Goal: Transaction & Acquisition: Purchase product/service

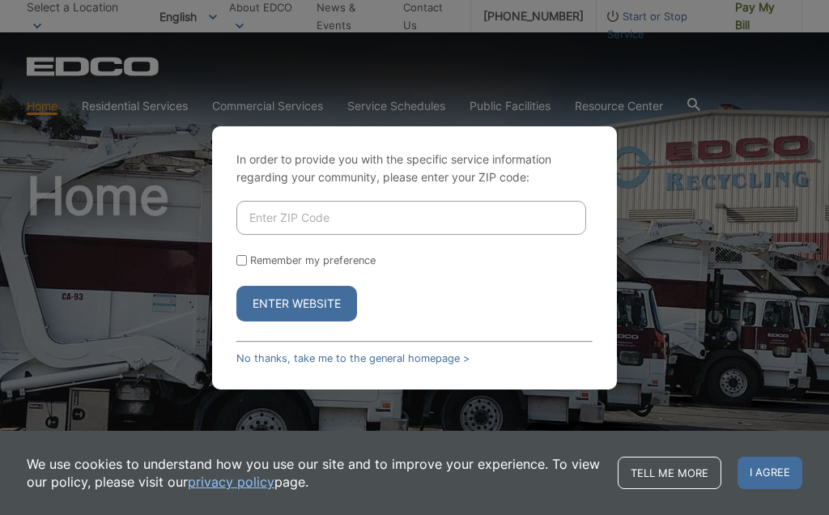
click at [278, 235] on input "Enter ZIP Code" at bounding box center [411, 218] width 350 height 34
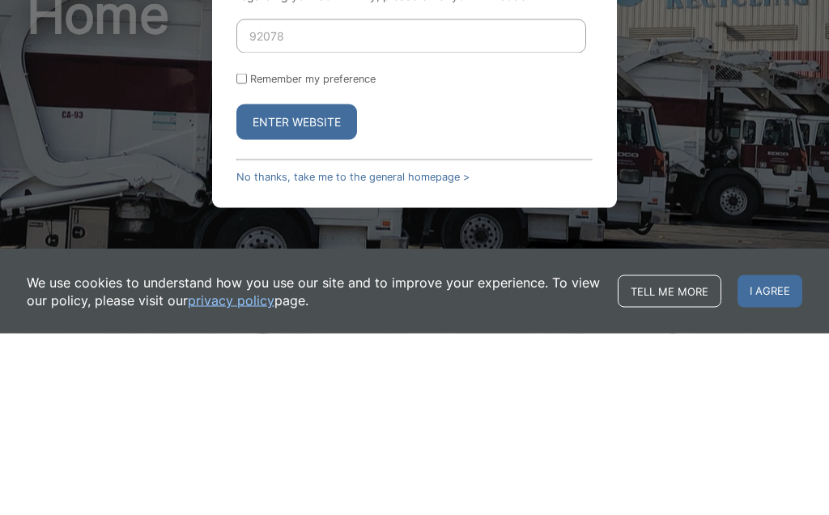
type input "92078"
click at [293, 286] on button "Enter Website" at bounding box center [296, 304] width 121 height 36
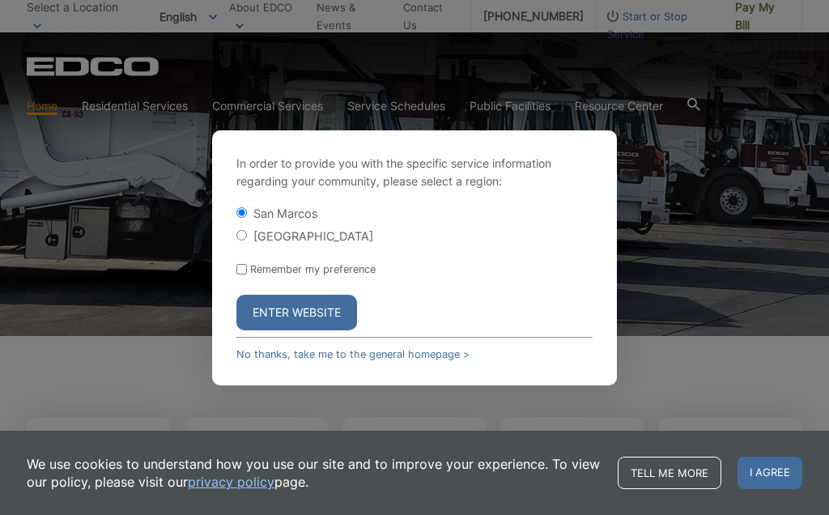
click at [278, 330] on button "Enter Website" at bounding box center [296, 313] width 121 height 36
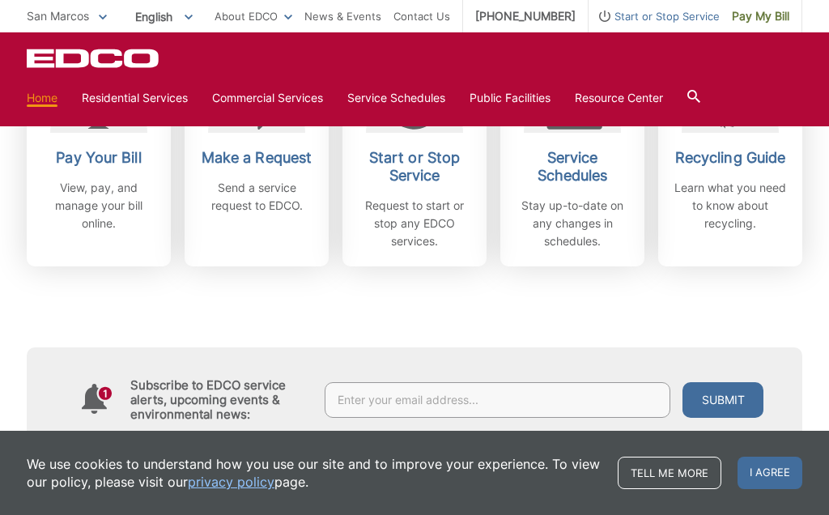
scroll to position [578, 0]
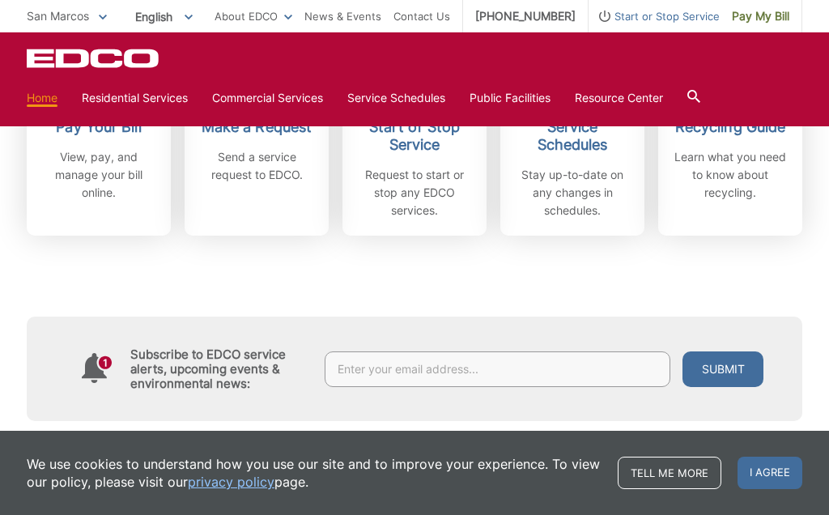
click at [461, 367] on input "text" at bounding box center [498, 369] width 346 height 36
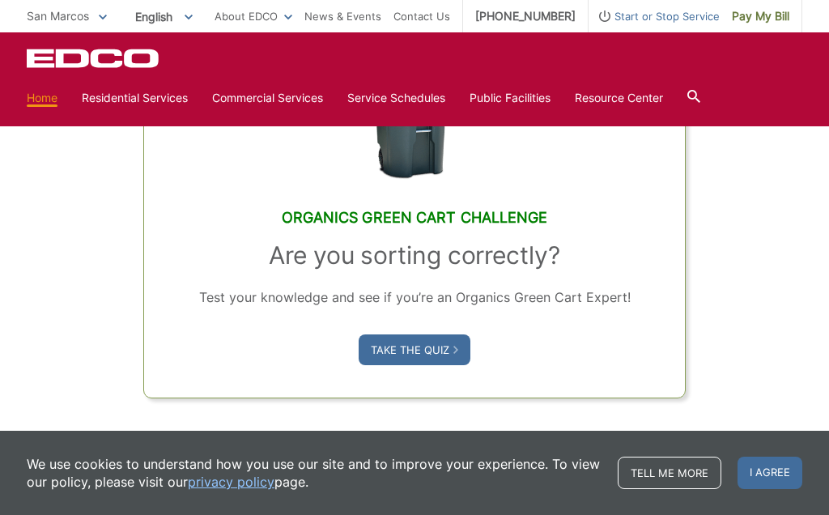
scroll to position [970, 0]
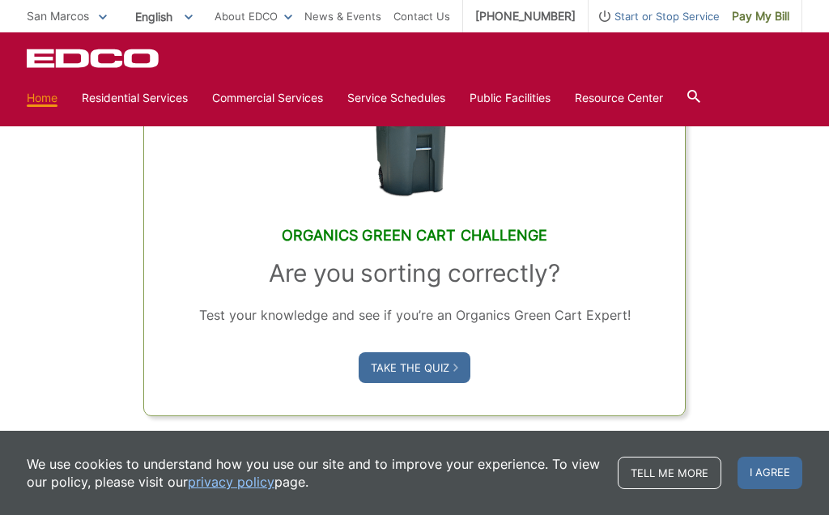
type input "Rssmdn@gmail.com"
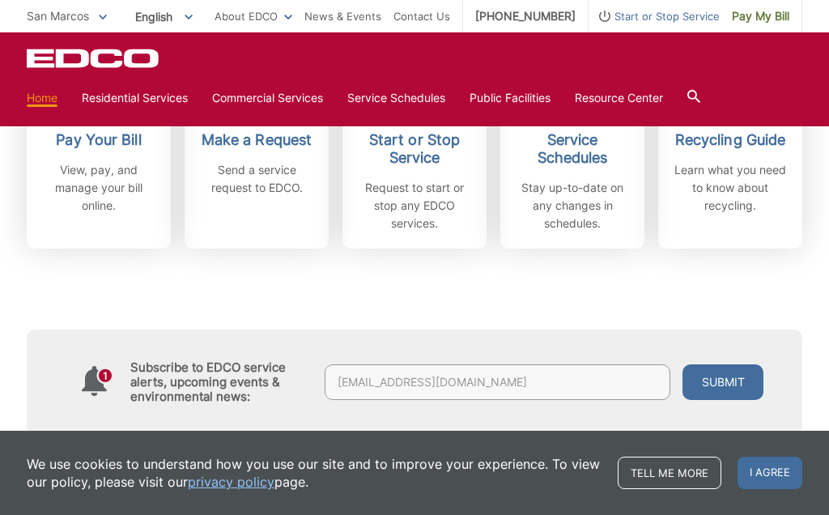
scroll to position [594, 0]
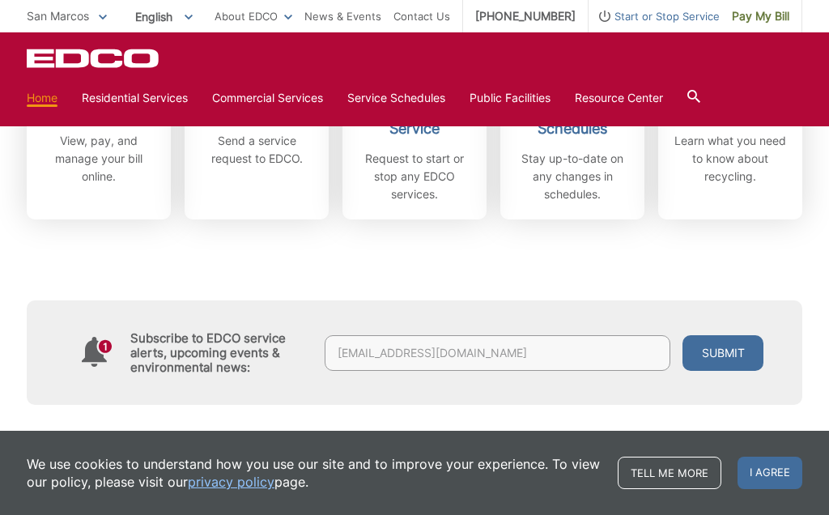
click at [727, 354] on button "Submit" at bounding box center [722, 353] width 81 height 36
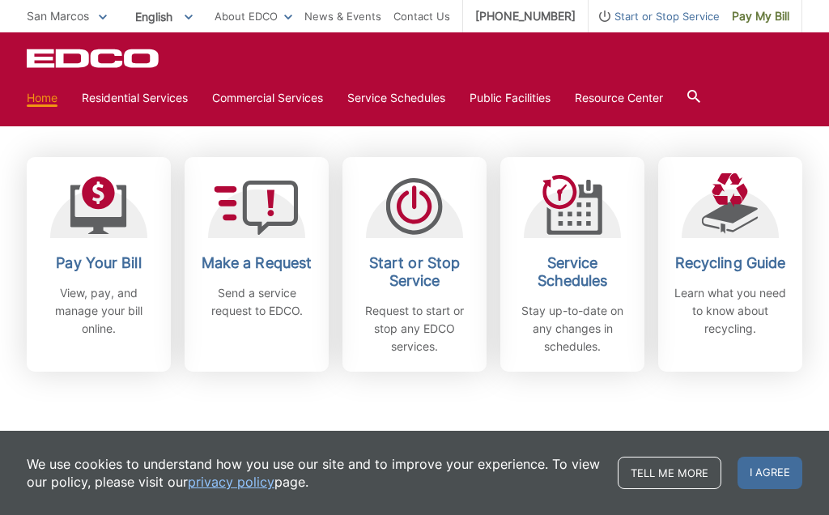
scroll to position [441, 0]
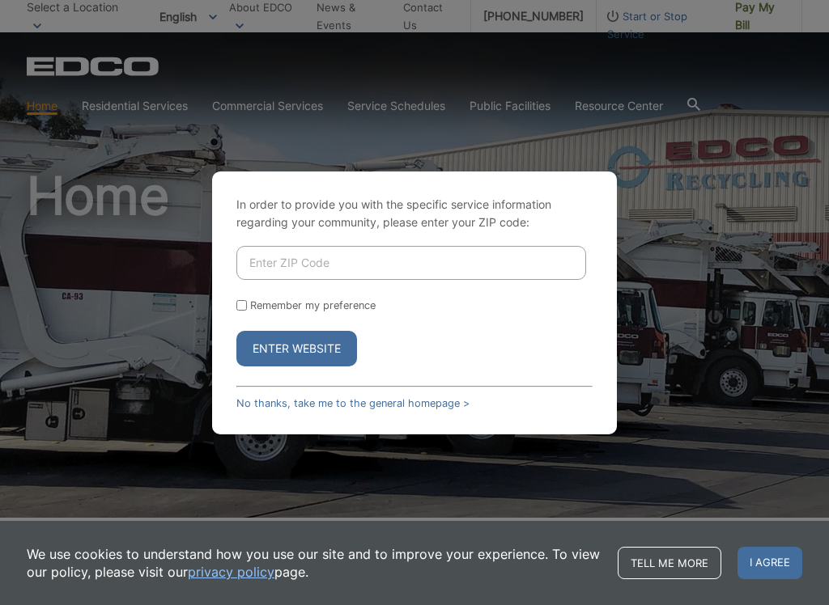
click at [276, 271] on input "Enter ZIP Code" at bounding box center [411, 263] width 350 height 34
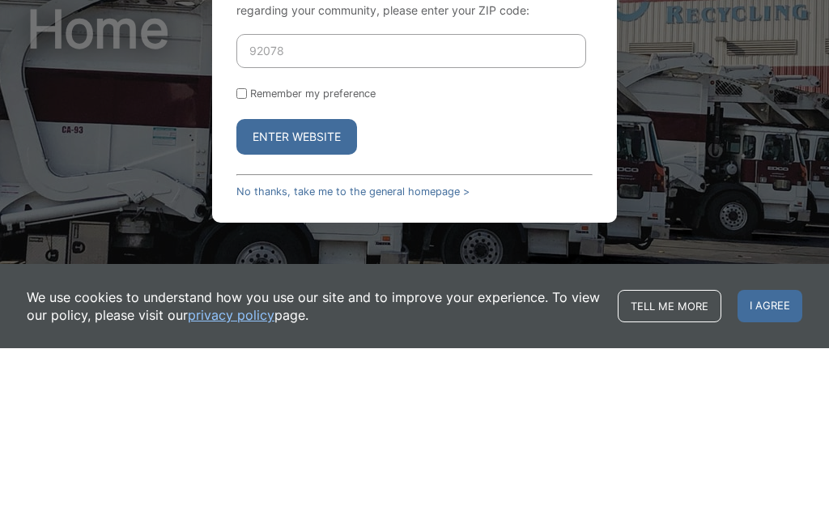
type input "92078"
click at [293, 286] on button "Enter Website" at bounding box center [296, 304] width 121 height 36
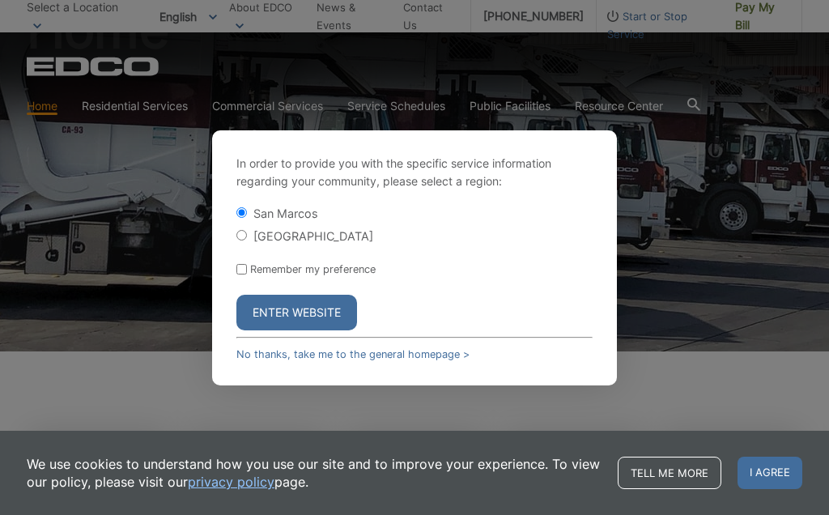
click at [291, 330] on button "Enter Website" at bounding box center [296, 313] width 121 height 36
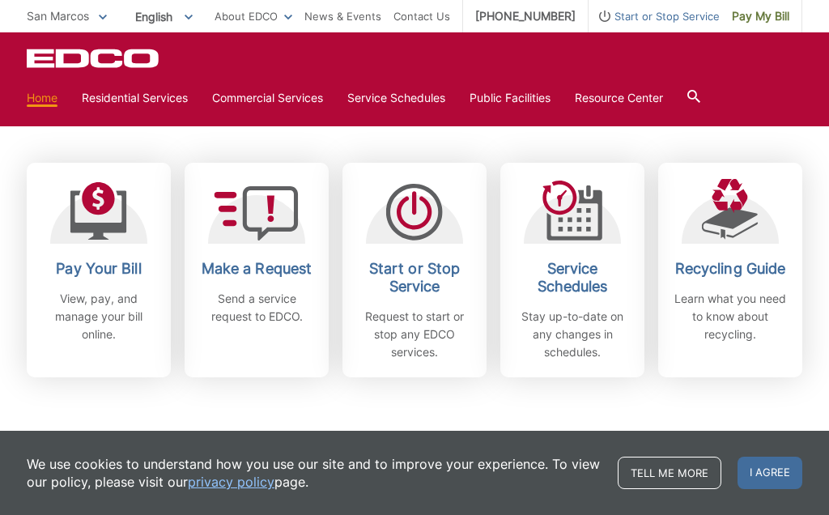
scroll to position [405, 0]
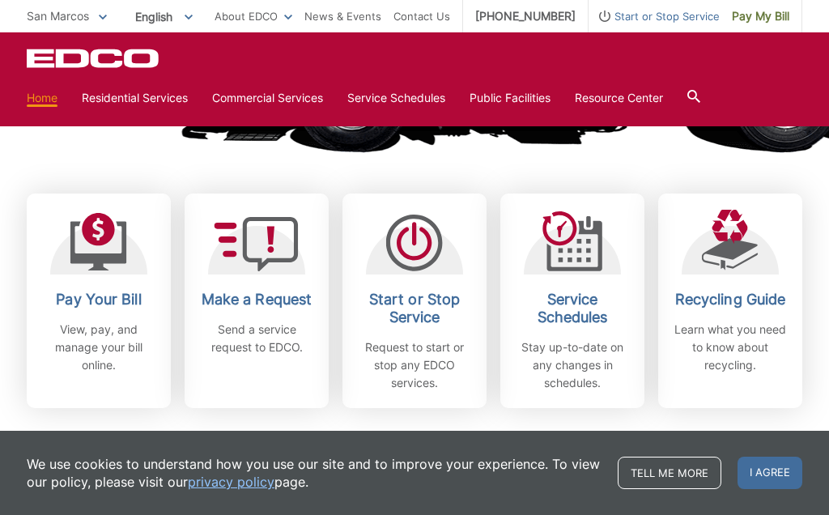
click at [104, 306] on h2 "Pay Your Bill" at bounding box center [99, 300] width 120 height 18
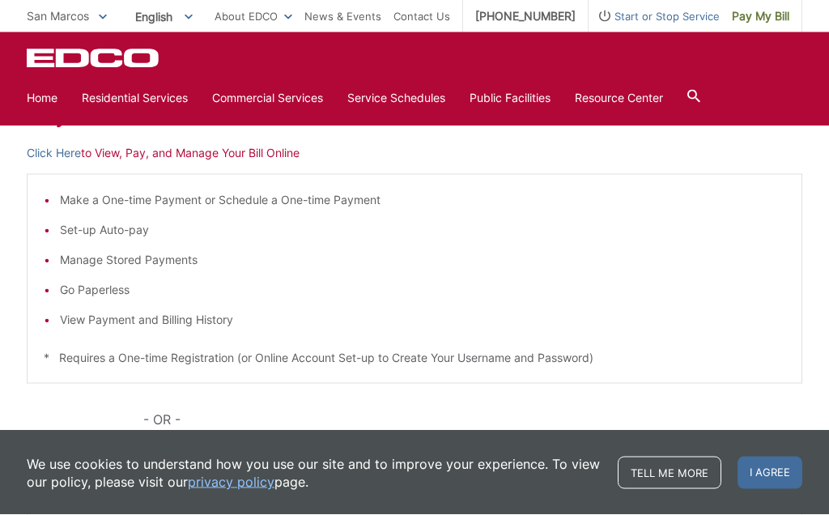
scroll to position [265, 0]
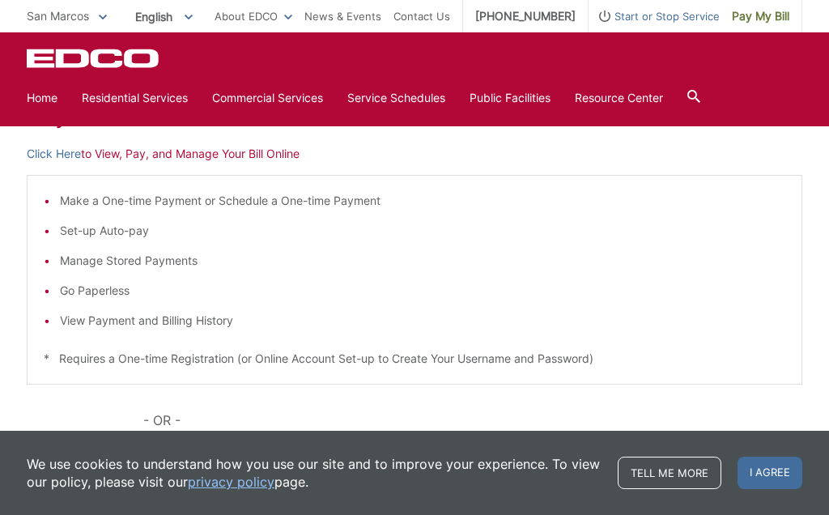
click at [119, 156] on p "Click Here to View, Pay, and Manage Your Bill Online" at bounding box center [414, 154] width 775 height 18
click at [186, 153] on p "Click Here to View, Pay, and Manage Your Bill Online" at bounding box center [414, 154] width 775 height 18
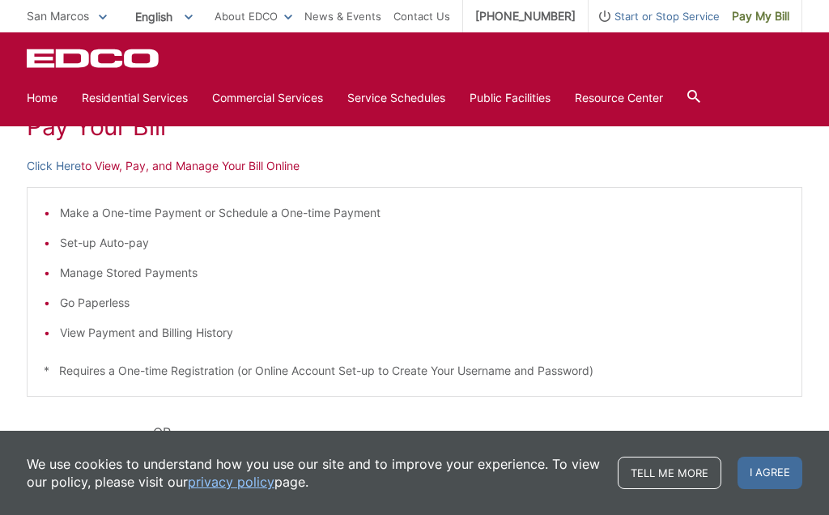
scroll to position [228, 0]
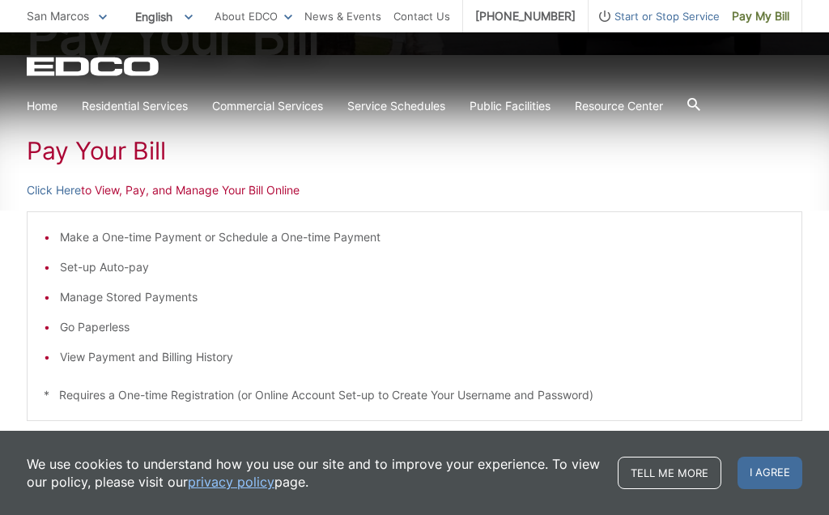
click at [168, 197] on p "Click Here to View, Pay, and Manage Your Bill Online" at bounding box center [414, 190] width 775 height 18
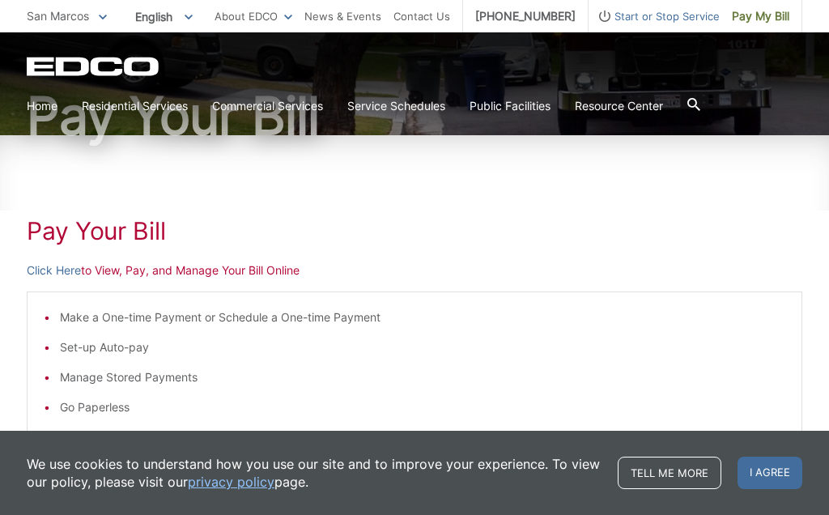
scroll to position [183, 0]
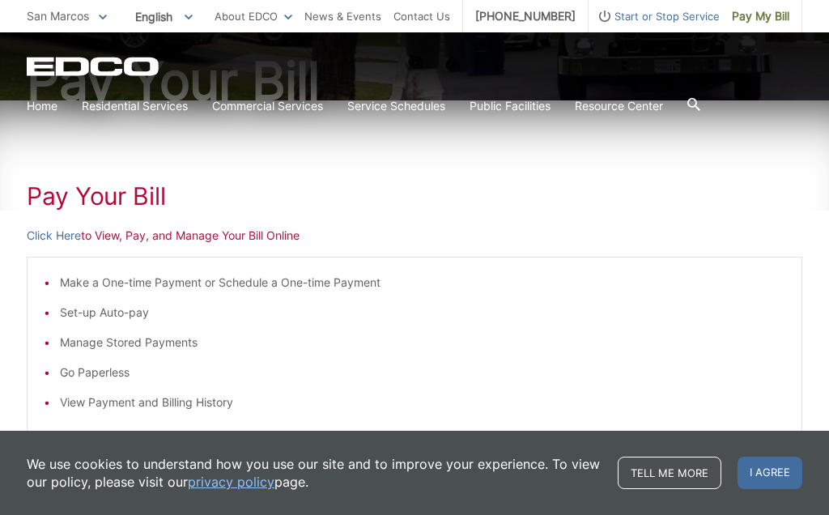
click at [206, 241] on p "Click Here to View, Pay, and Manage Your Bill Online" at bounding box center [414, 236] width 775 height 18
click at [168, 236] on p "Click Here to View, Pay, and Manage Your Bill Online" at bounding box center [414, 236] width 775 height 18
click at [150, 234] on p "Click Here to View, Pay, and Manage Your Bill Online" at bounding box center [414, 236] width 775 height 18
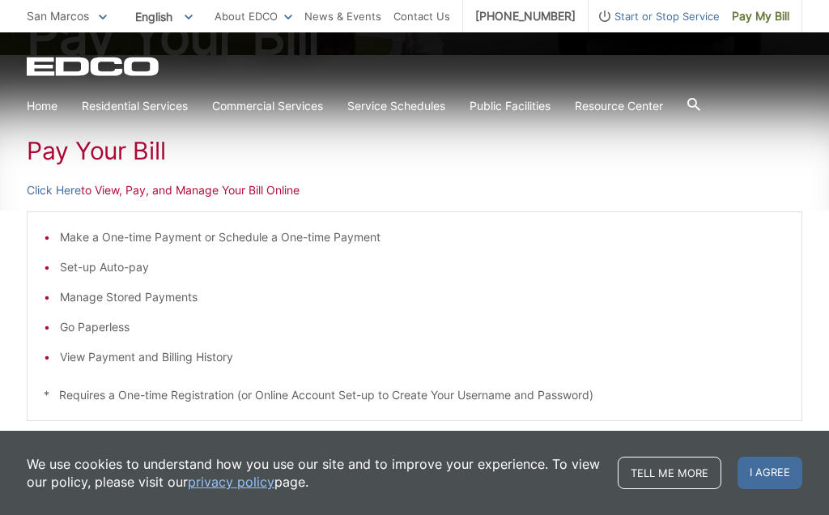
scroll to position [261, 0]
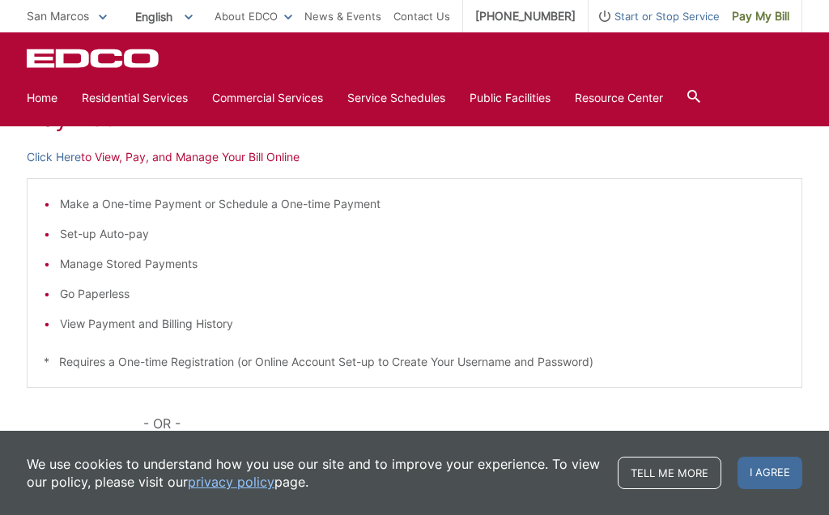
click at [53, 153] on link "Click Here" at bounding box center [54, 157] width 54 height 18
